Goal: Information Seeking & Learning: Find specific fact

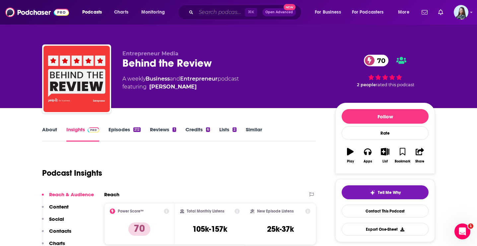
click at [223, 10] on input "Search podcasts, credits, & more..." at bounding box center [220, 12] width 49 height 11
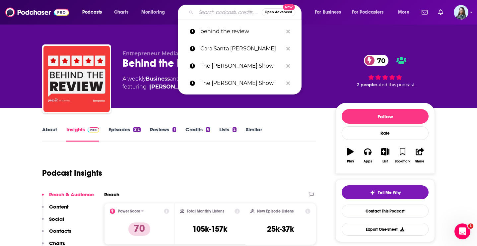
paste input "[PERSON_NAME]"
type input "[PERSON_NAME]"
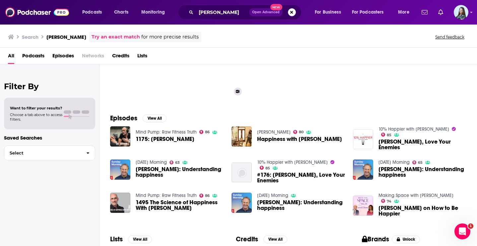
scroll to position [54, 0]
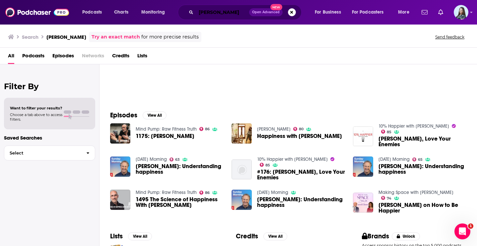
click at [237, 15] on input "[PERSON_NAME]" at bounding box center [222, 12] width 53 height 11
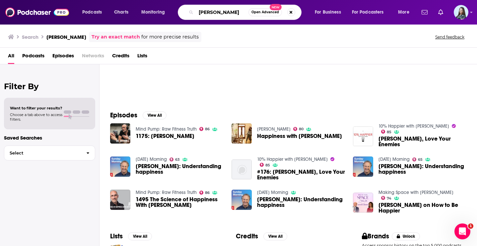
click at [237, 15] on input "[PERSON_NAME]" at bounding box center [222, 12] width 52 height 11
paste input "sk JBH."
type input "Ask JBH"
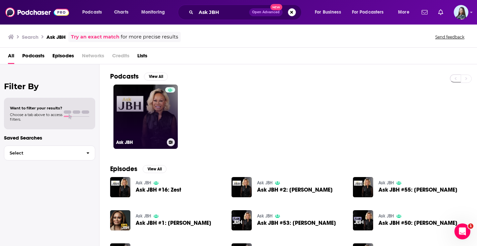
click at [158, 110] on link "Ask JBH" at bounding box center [145, 117] width 64 height 64
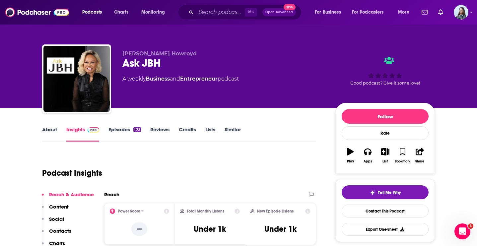
scroll to position [34, 0]
